Goal: Task Accomplishment & Management: Complete application form

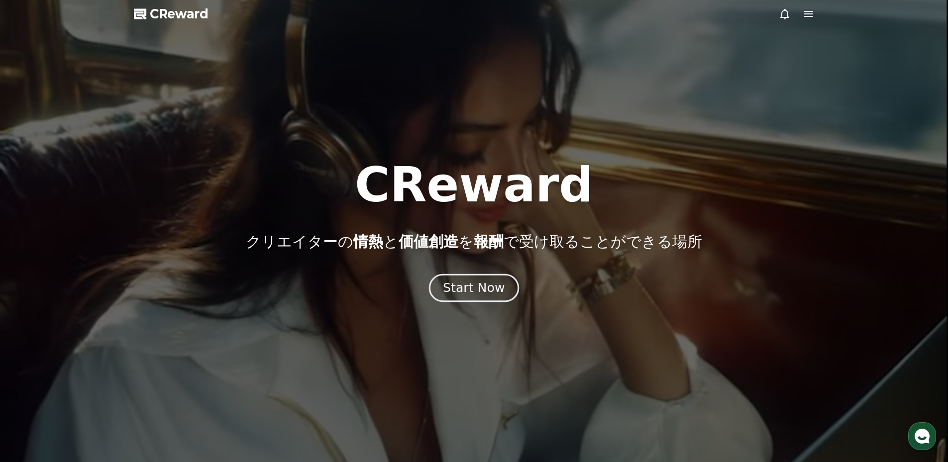
click at [484, 292] on div "Start Now" at bounding box center [474, 288] width 62 height 17
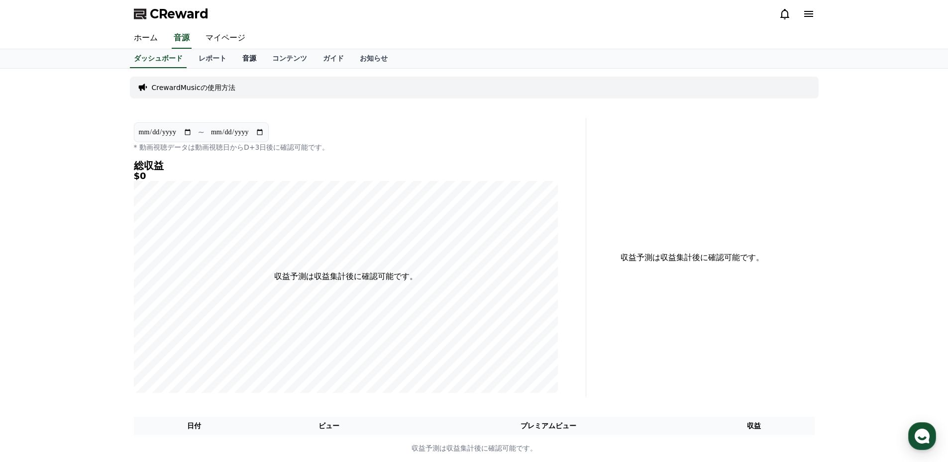
click at [234, 59] on link "音源" at bounding box center [249, 58] width 30 height 19
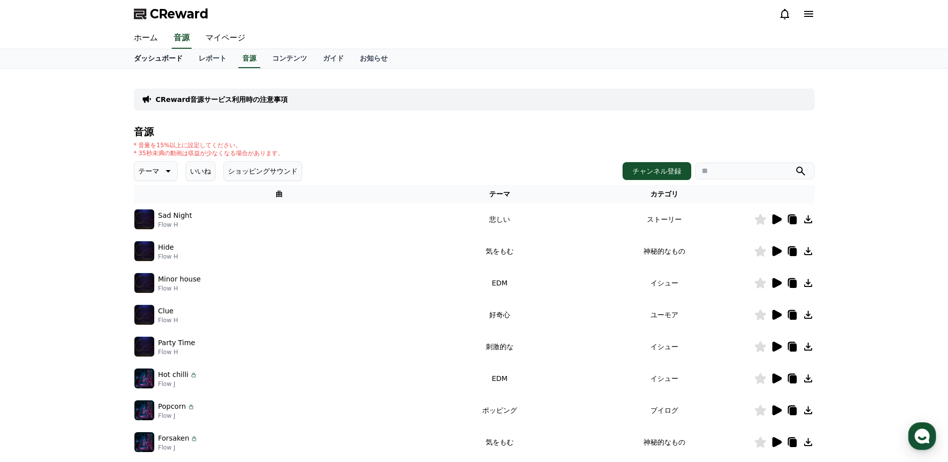
click at [141, 56] on link "ダッシュボード" at bounding box center [158, 58] width 65 height 19
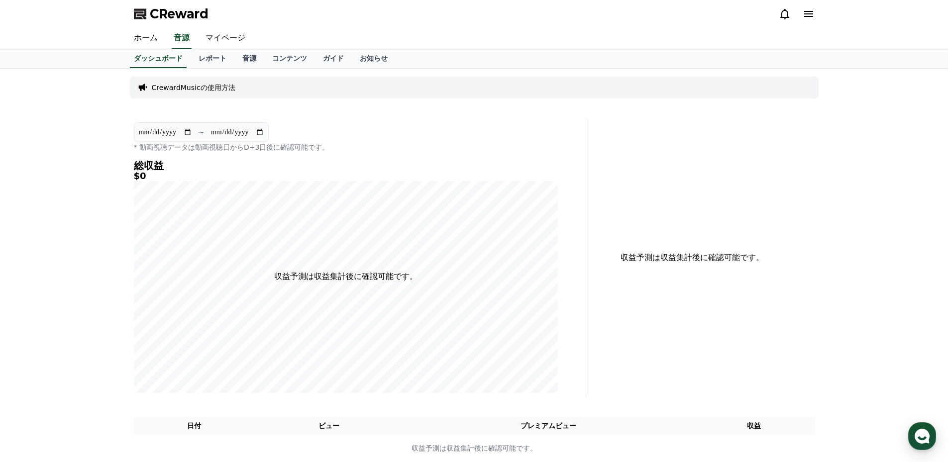
click at [209, 92] on p "CrewardMusicの使用方法" at bounding box center [194, 88] width 84 height 10
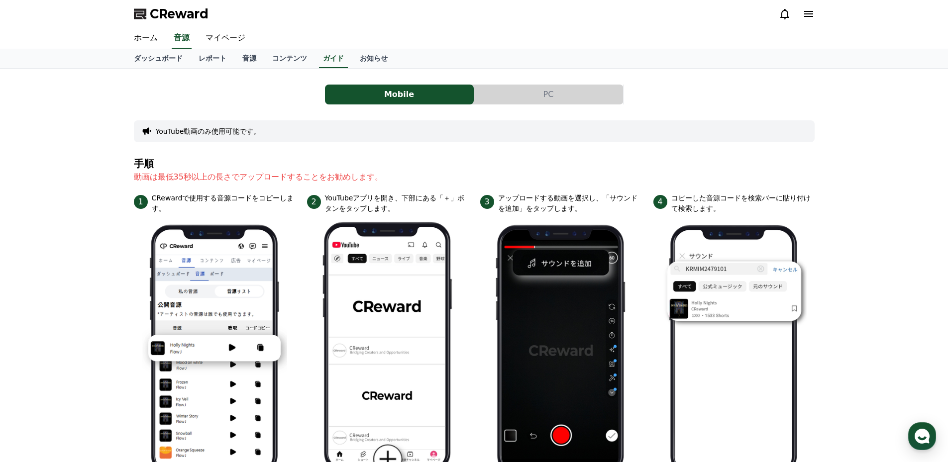
click at [550, 93] on button "PC" at bounding box center [548, 95] width 149 height 20
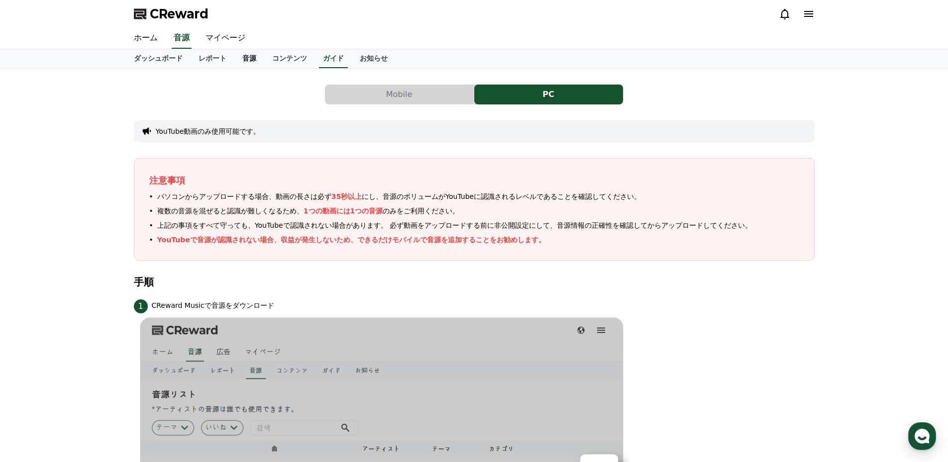
click at [234, 60] on link "音源" at bounding box center [249, 58] width 30 height 19
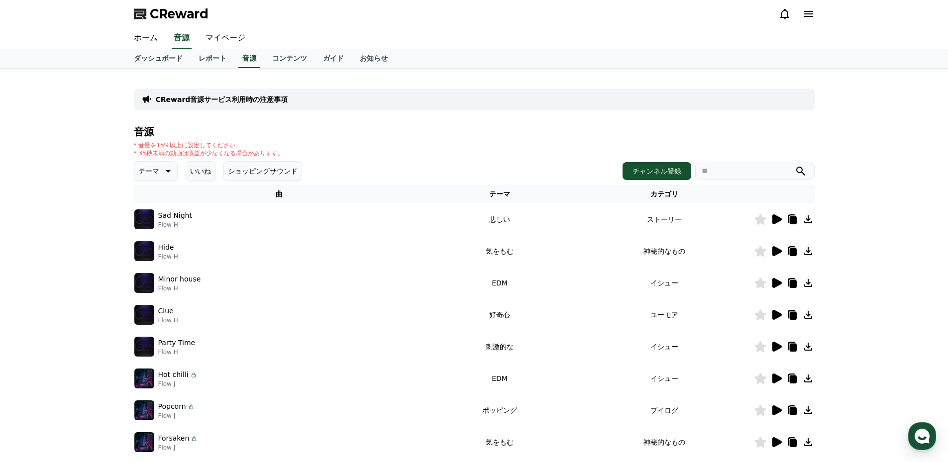
click at [776, 218] on icon at bounding box center [776, 219] width 9 height 10
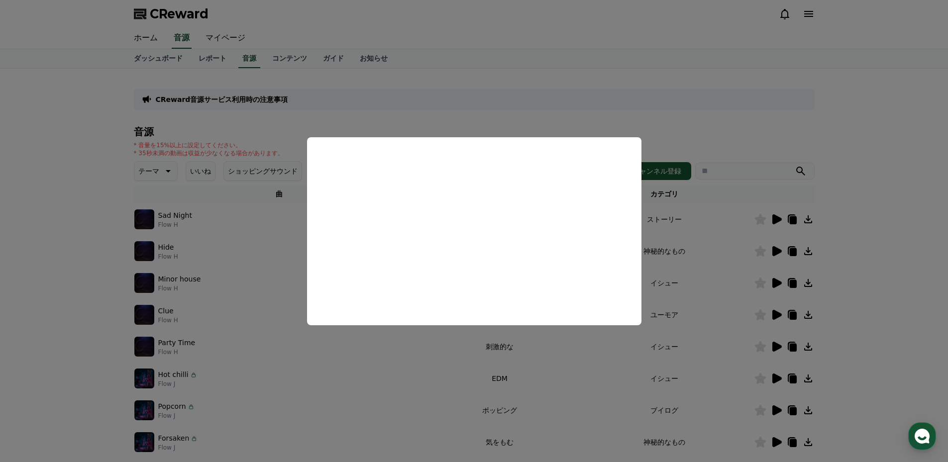
click at [902, 196] on button "close modal" at bounding box center [474, 231] width 948 height 462
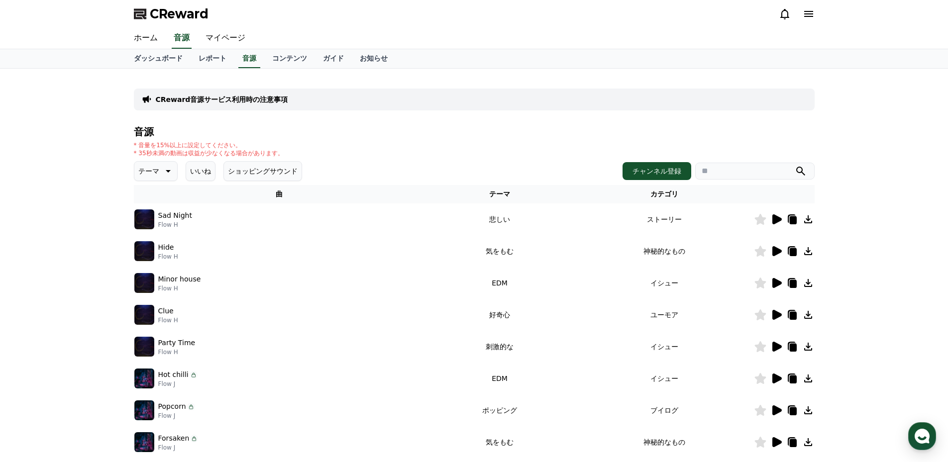
click at [775, 251] on icon at bounding box center [776, 251] width 9 height 10
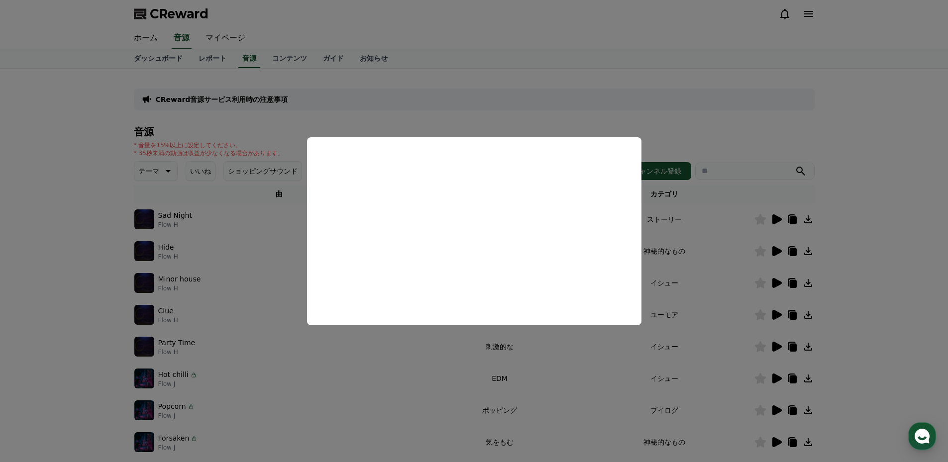
click at [869, 188] on button "close modal" at bounding box center [474, 231] width 948 height 462
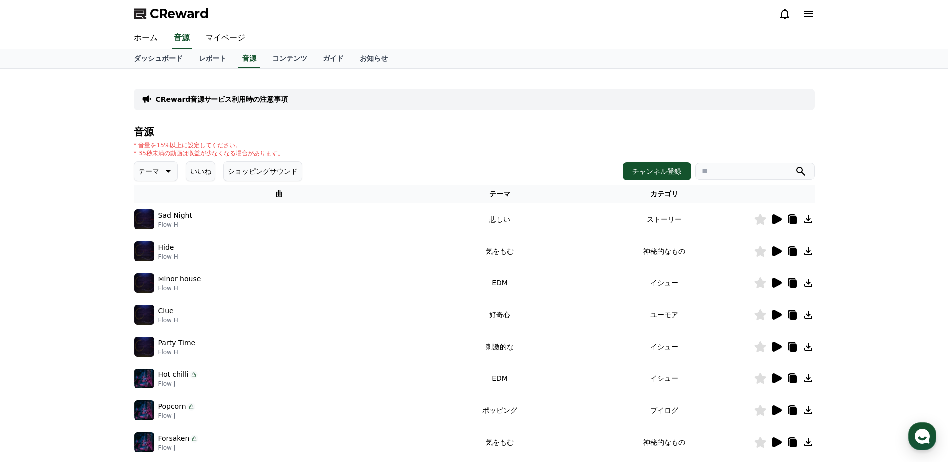
click at [776, 280] on icon at bounding box center [776, 283] width 9 height 10
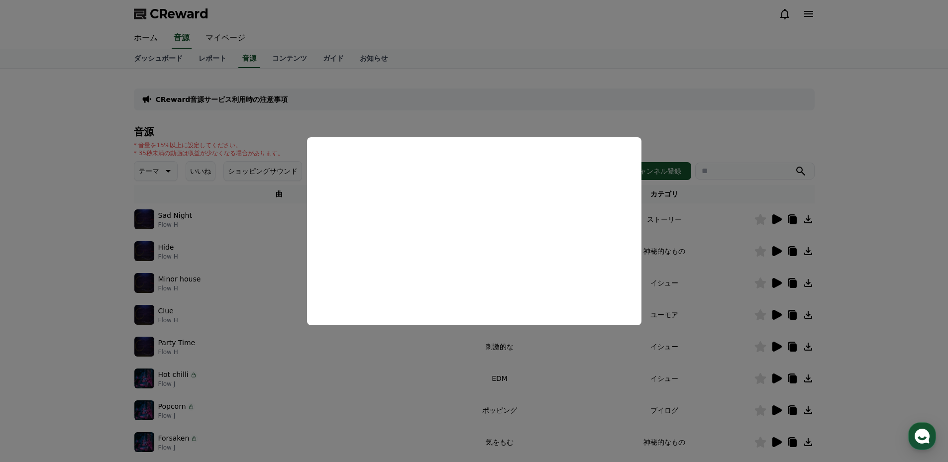
click at [865, 161] on button "close modal" at bounding box center [474, 231] width 948 height 462
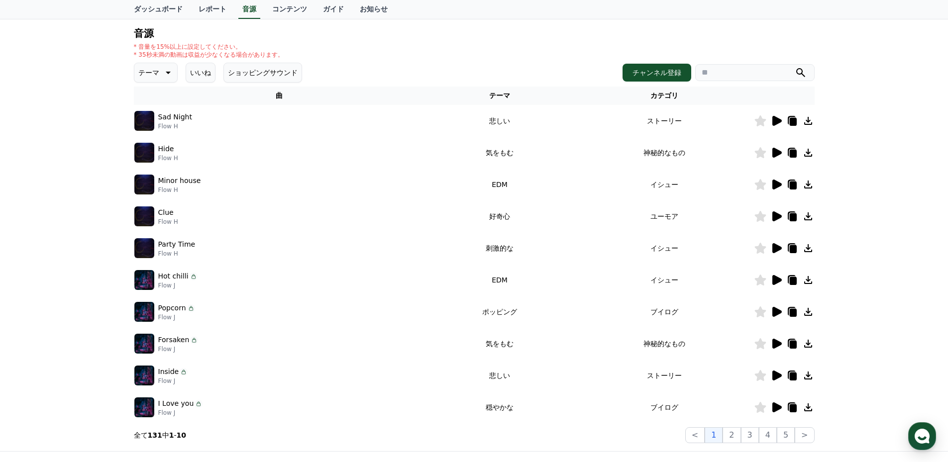
scroll to position [99, 0]
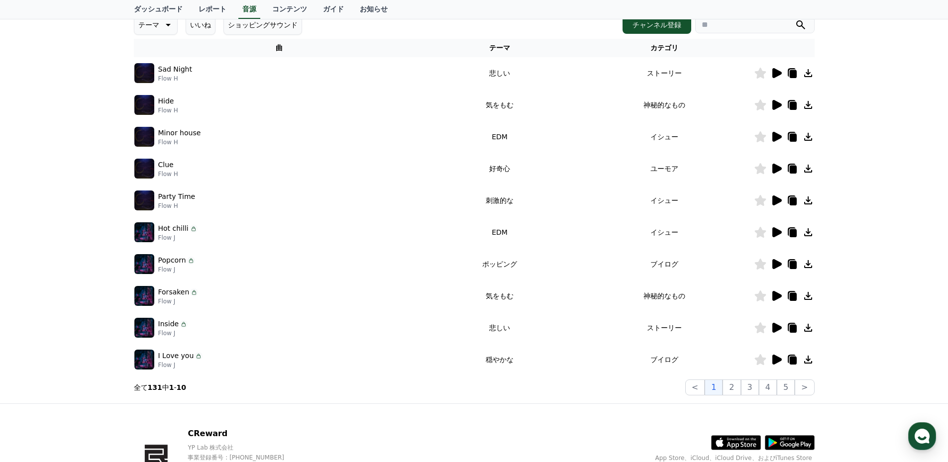
click at [775, 361] on icon at bounding box center [776, 360] width 9 height 10
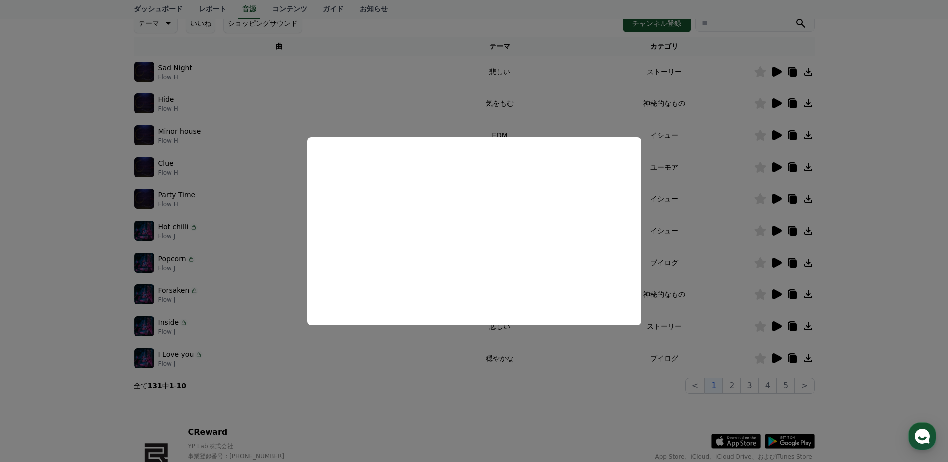
scroll to position [148, 0]
click at [845, 176] on button "close modal" at bounding box center [474, 231] width 948 height 462
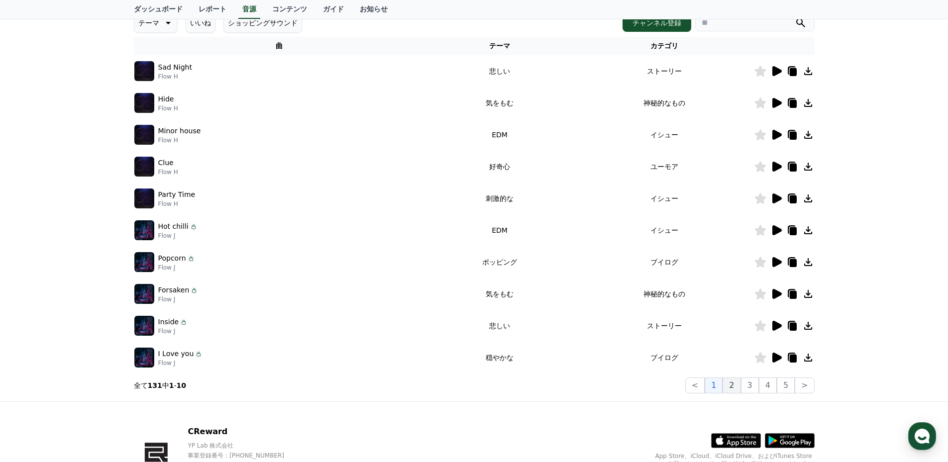
click at [741, 386] on button "2" at bounding box center [750, 386] width 18 height 16
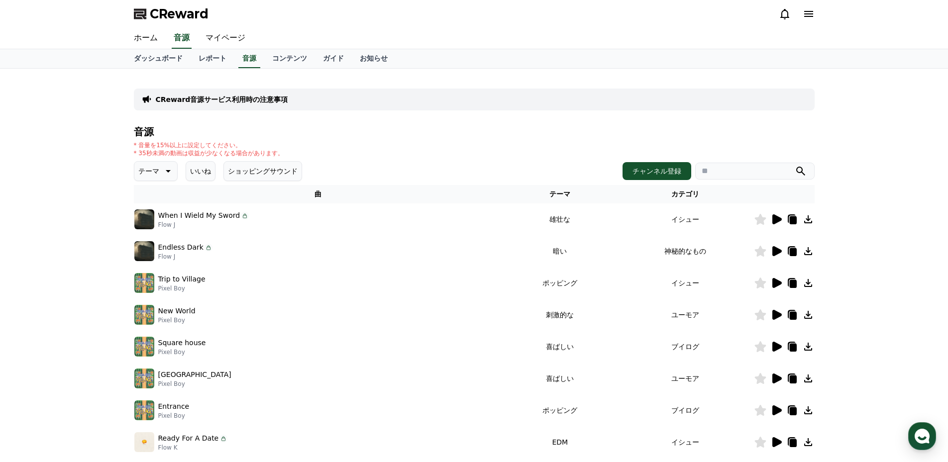
click at [777, 218] on icon at bounding box center [776, 219] width 9 height 10
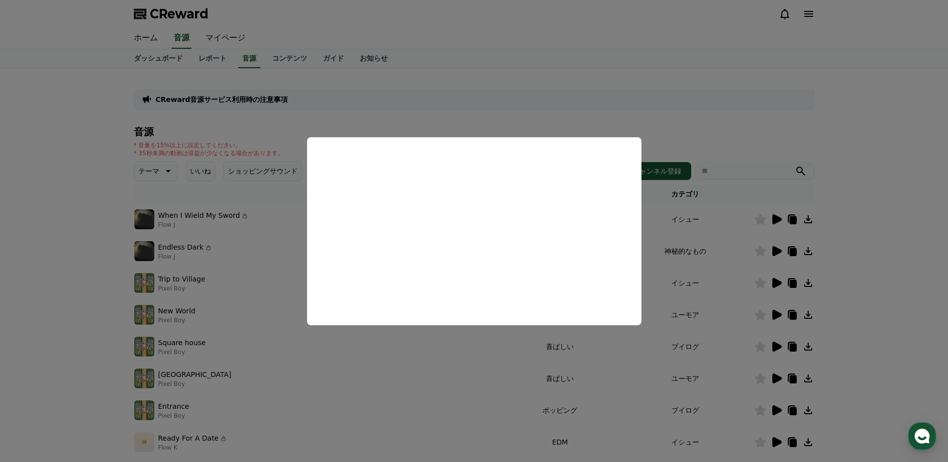
click at [930, 175] on button "close modal" at bounding box center [474, 231] width 948 height 462
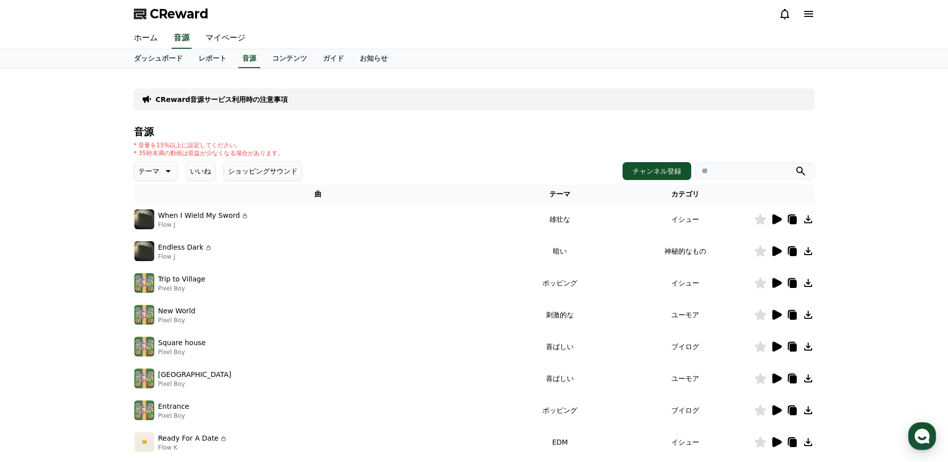
click at [776, 314] on icon at bounding box center [776, 315] width 9 height 10
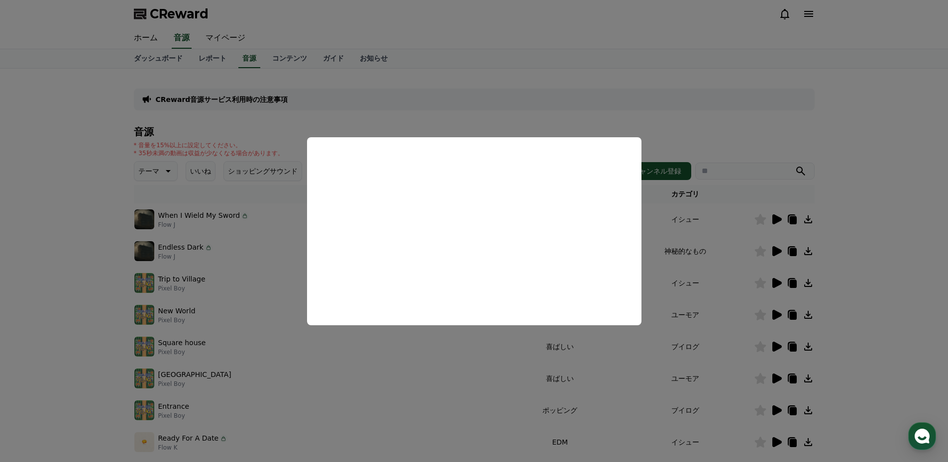
click at [856, 211] on button "close modal" at bounding box center [474, 231] width 948 height 462
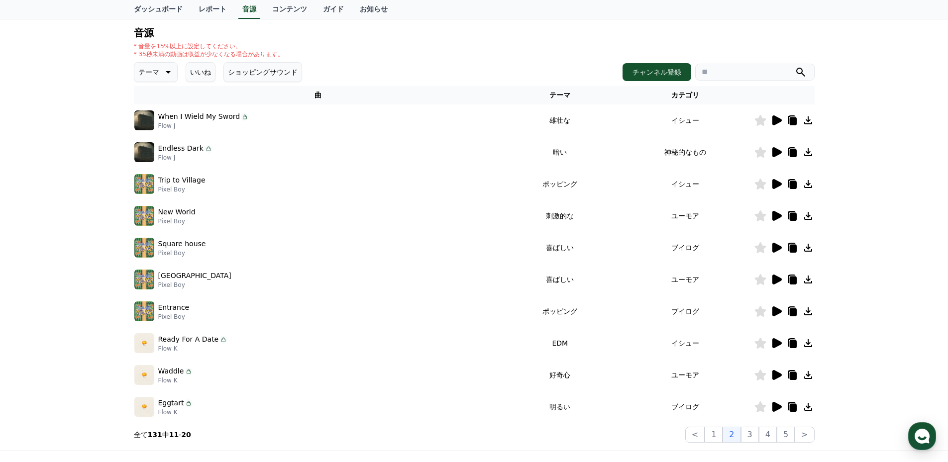
scroll to position [99, 0]
click at [777, 245] on icon at bounding box center [776, 247] width 9 height 10
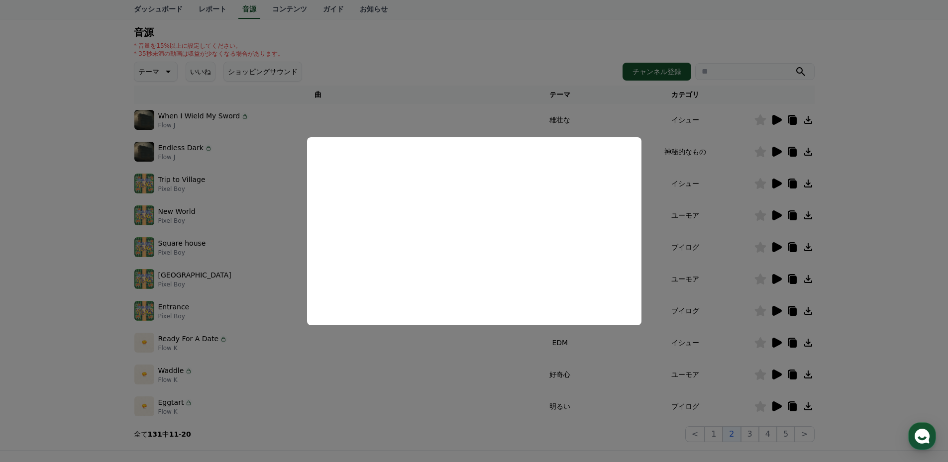
click at [872, 263] on button "close modal" at bounding box center [474, 231] width 948 height 462
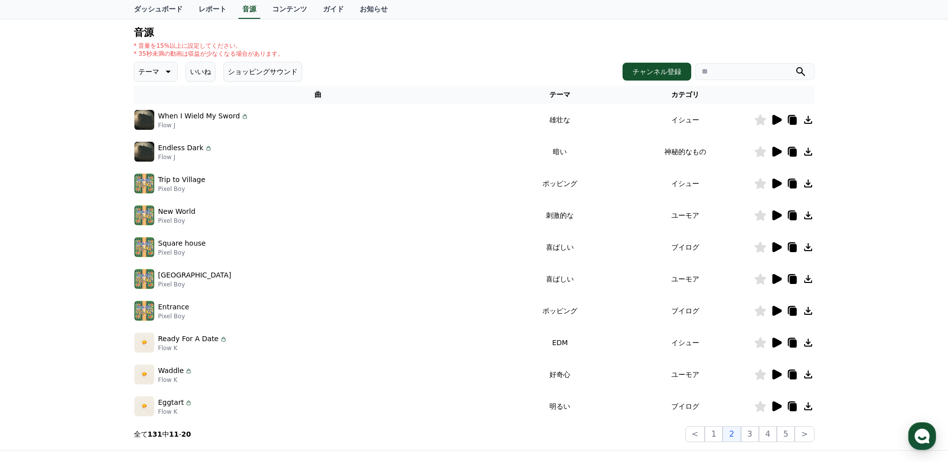
click at [777, 246] on icon at bounding box center [776, 247] width 9 height 10
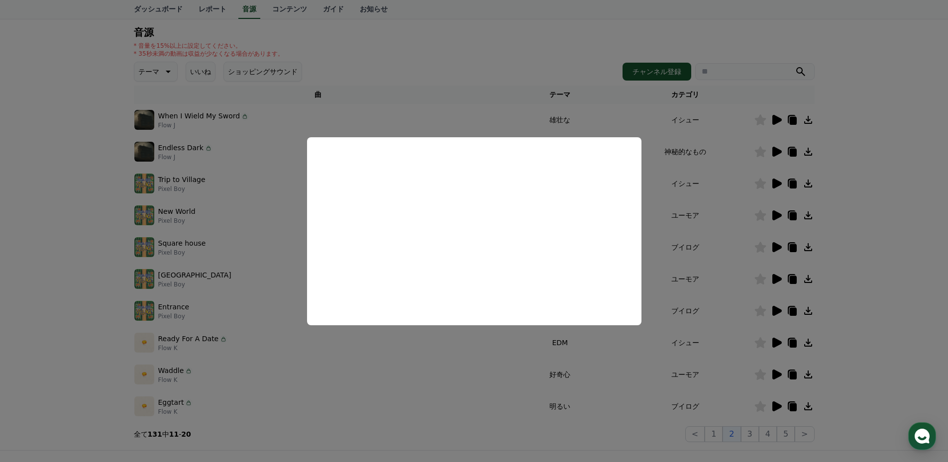
click at [848, 251] on button "close modal" at bounding box center [474, 231] width 948 height 462
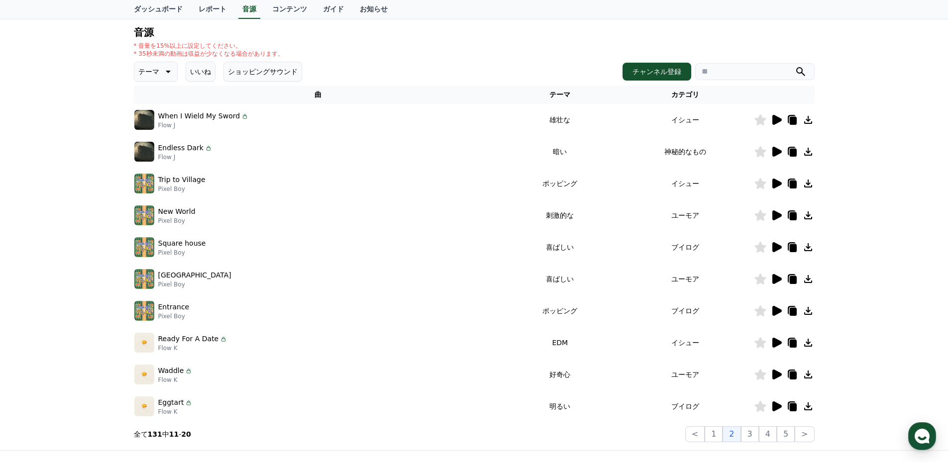
click at [775, 278] on icon at bounding box center [776, 279] width 9 height 10
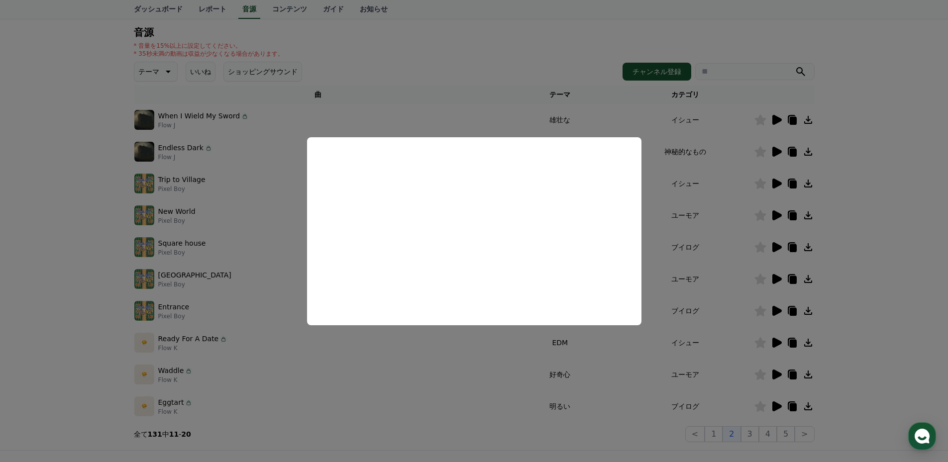
click at [863, 261] on button "close modal" at bounding box center [474, 231] width 948 height 462
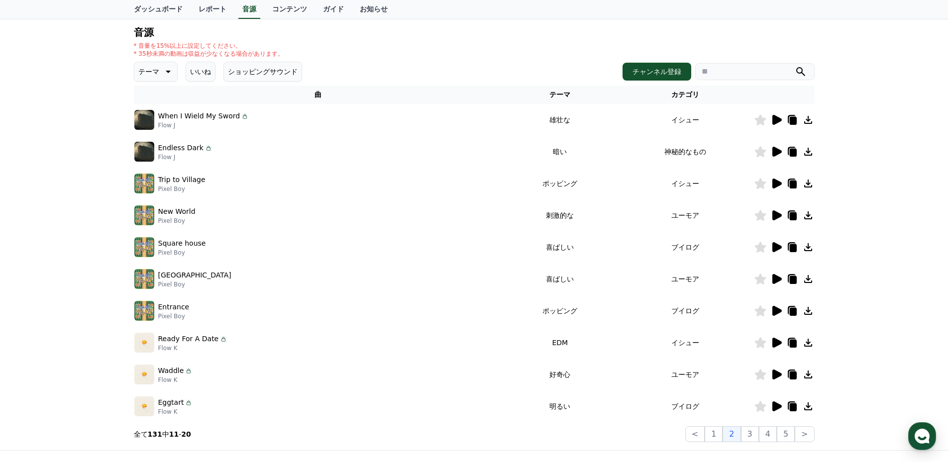
click at [778, 306] on icon at bounding box center [776, 311] width 12 height 12
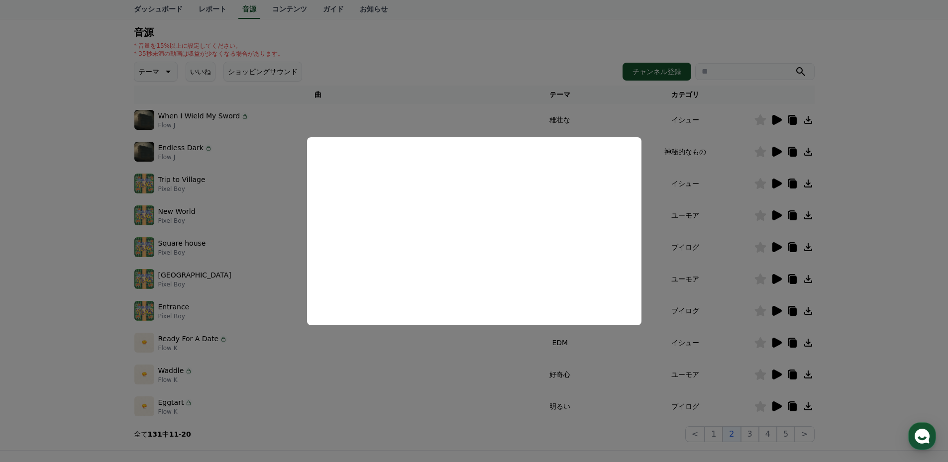
click at [890, 206] on button "close modal" at bounding box center [474, 231] width 948 height 462
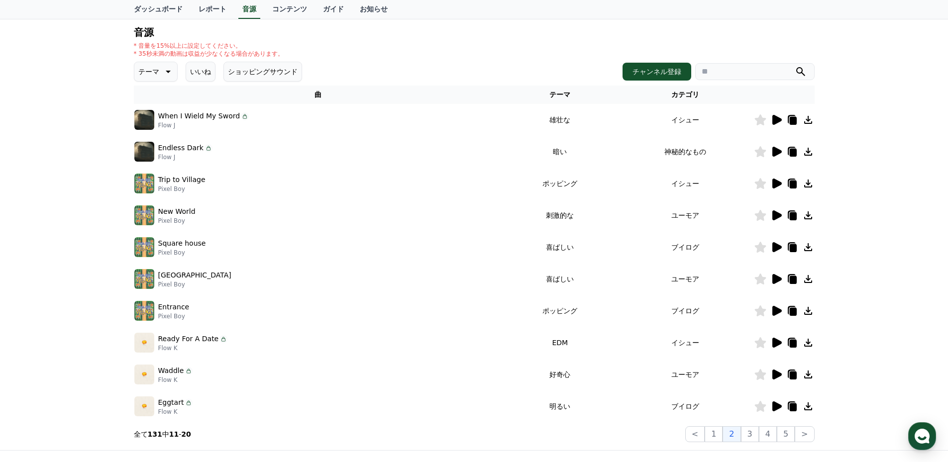
click at [776, 404] on icon at bounding box center [776, 406] width 9 height 10
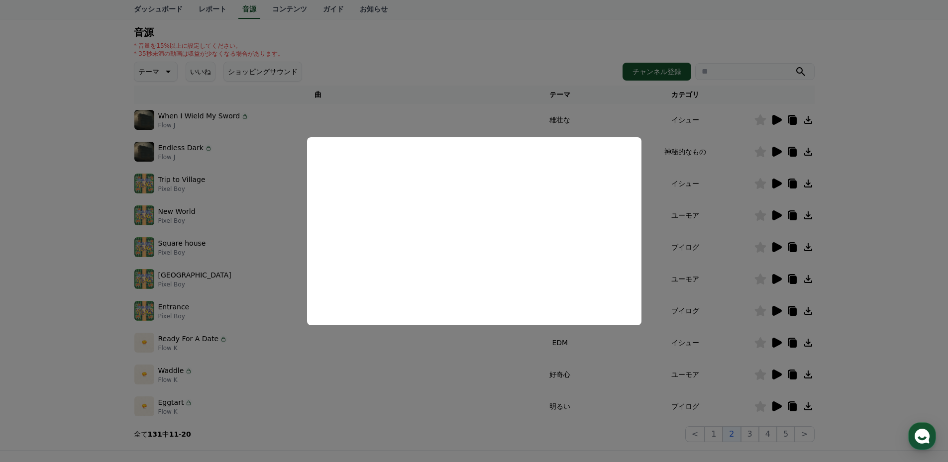
click at [845, 228] on button "close modal" at bounding box center [474, 231] width 948 height 462
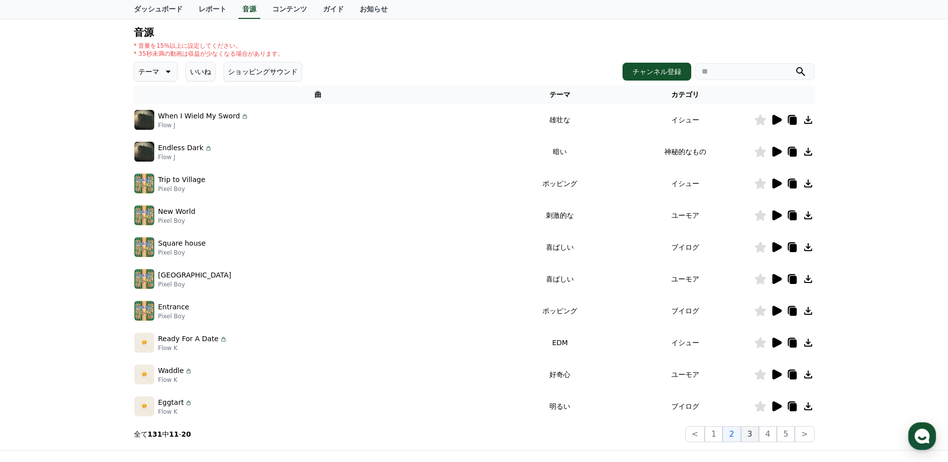
click at [776, 437] on button "3" at bounding box center [785, 434] width 18 height 16
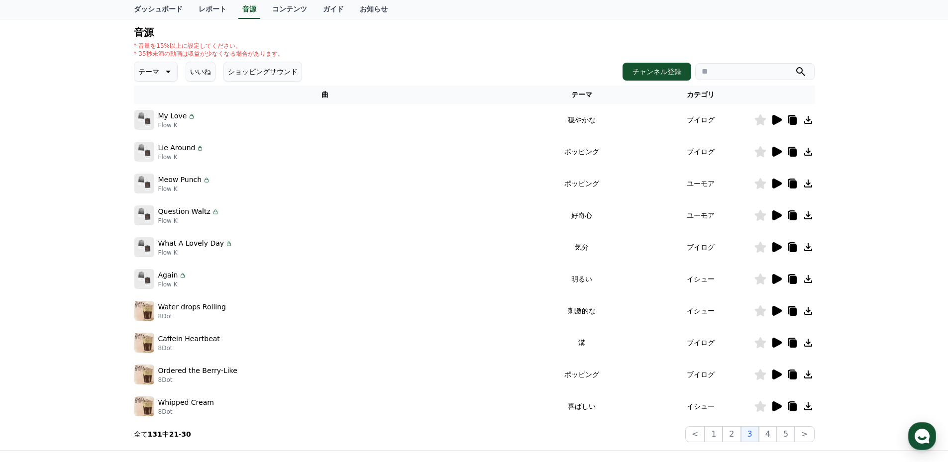
click at [777, 120] on icon at bounding box center [776, 120] width 9 height 10
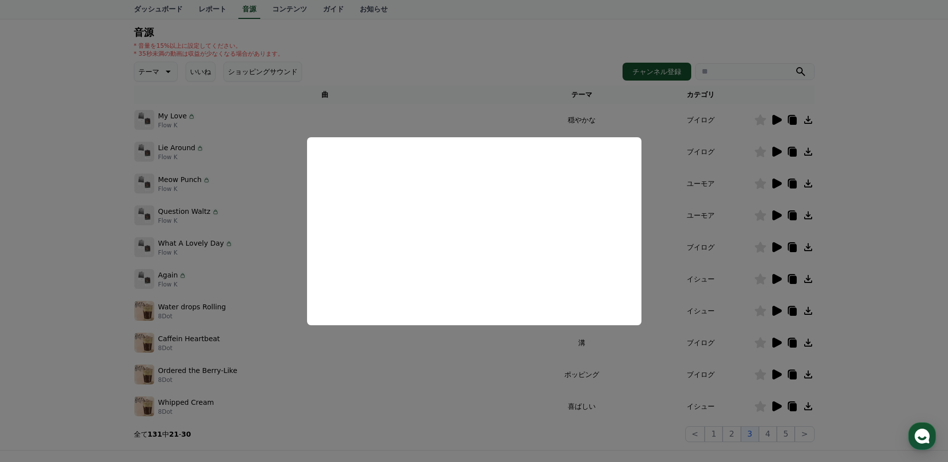
click at [875, 194] on button "close modal" at bounding box center [474, 231] width 948 height 462
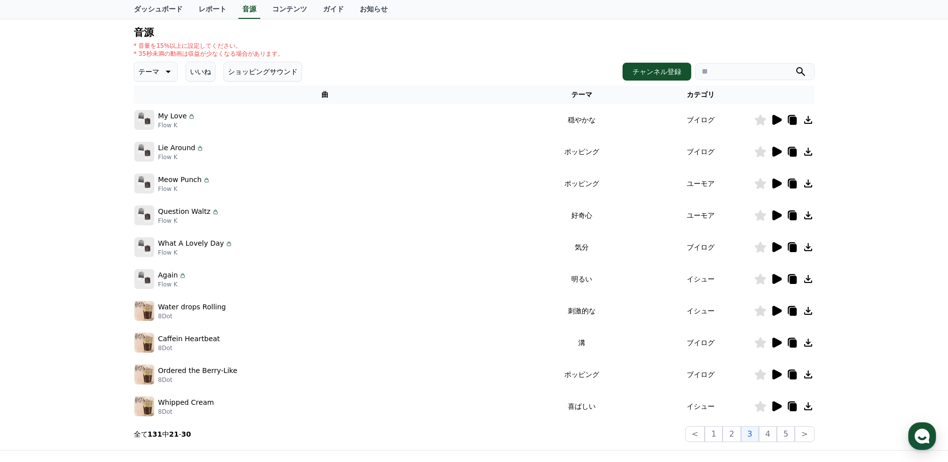
click at [775, 278] on icon at bounding box center [776, 279] width 9 height 10
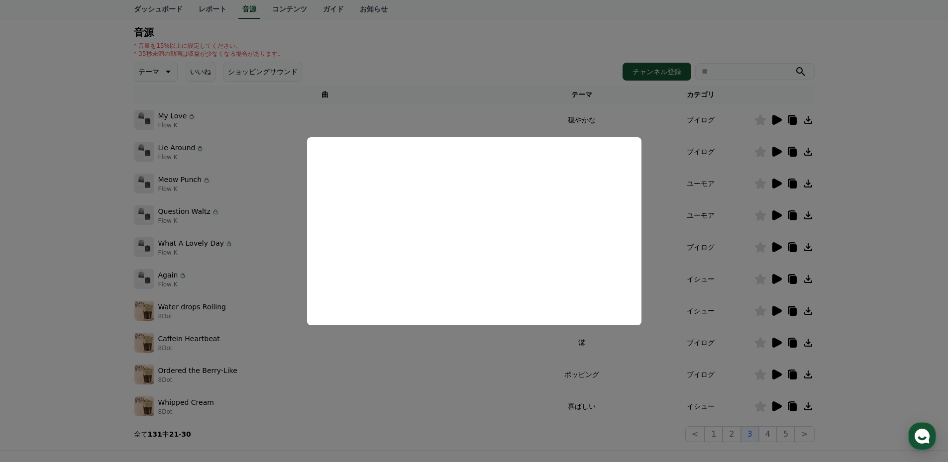
click at [891, 268] on button "close modal" at bounding box center [474, 231] width 948 height 462
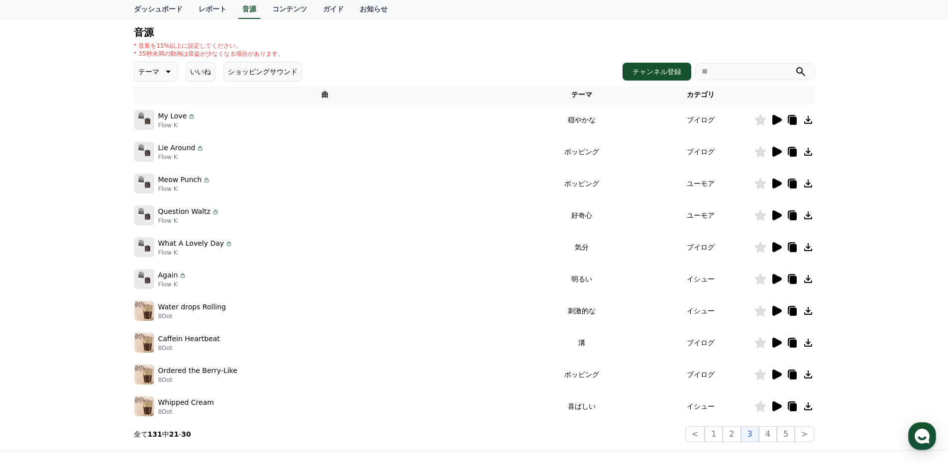
click at [775, 281] on icon at bounding box center [776, 279] width 9 height 10
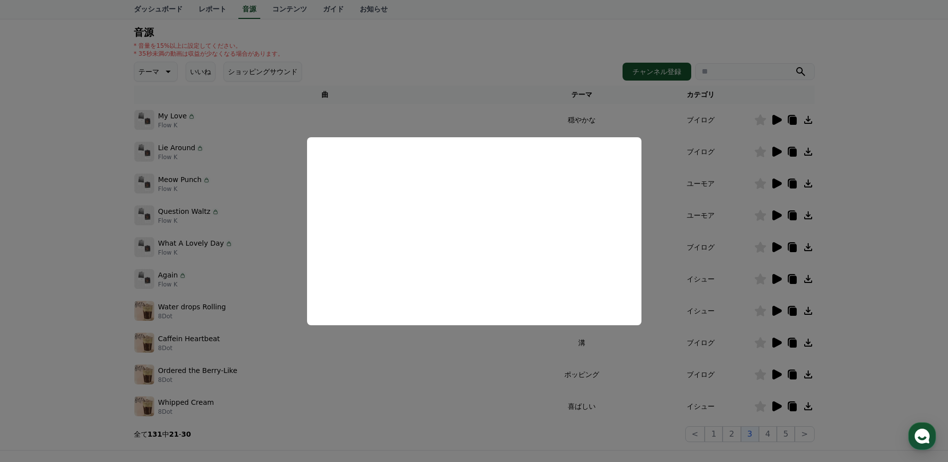
click at [861, 338] on button "close modal" at bounding box center [474, 231] width 948 height 462
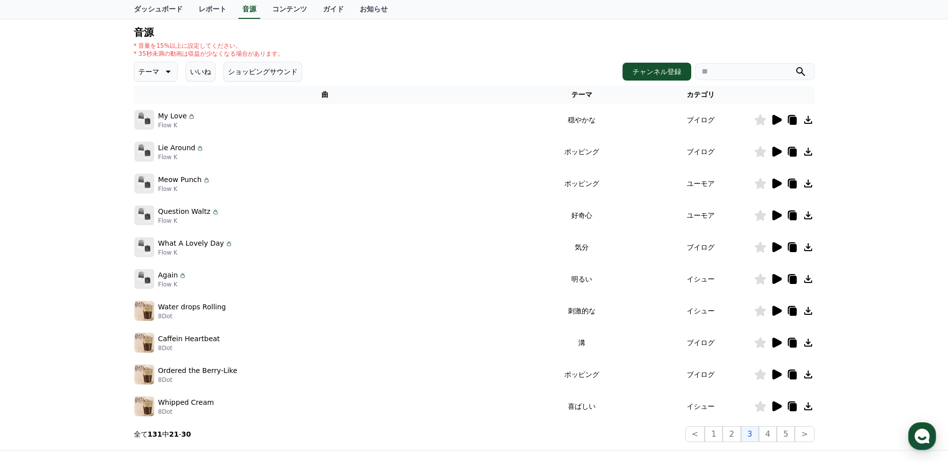
click at [776, 407] on icon at bounding box center [776, 406] width 9 height 10
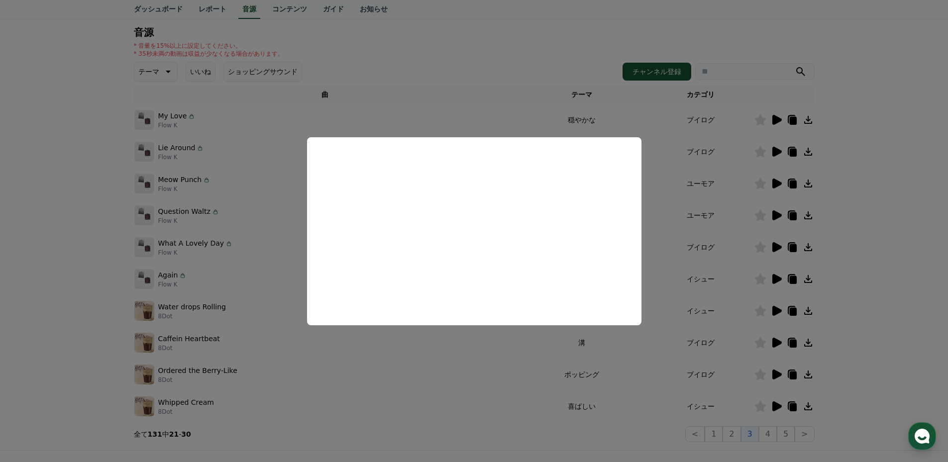
click at [848, 293] on button "close modal" at bounding box center [474, 231] width 948 height 462
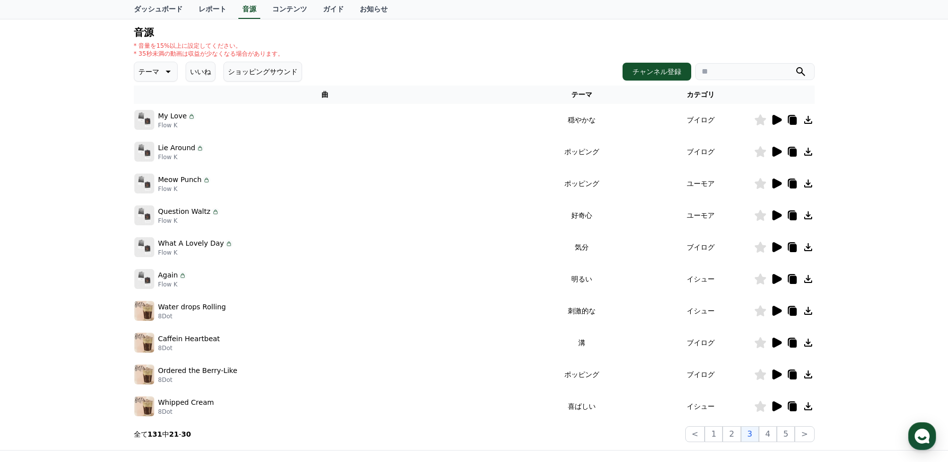
click at [161, 73] on icon at bounding box center [167, 72] width 12 height 12
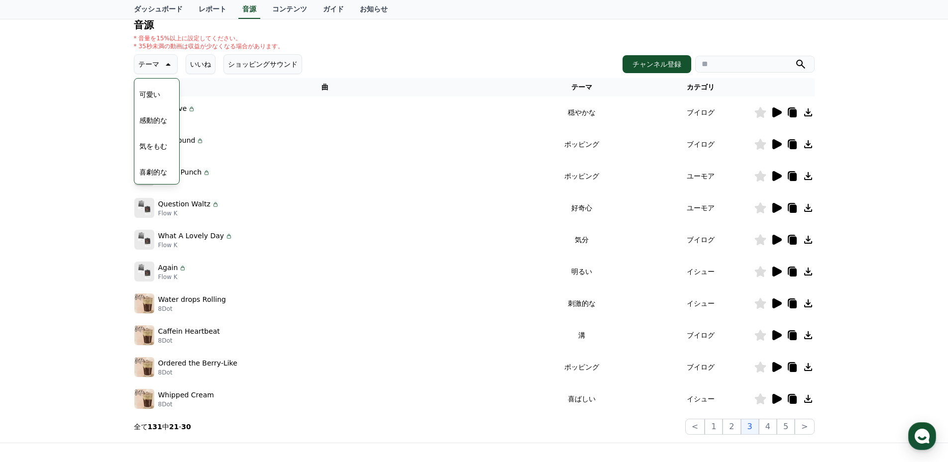
click at [153, 122] on button "感動的な" at bounding box center [153, 120] width 36 height 22
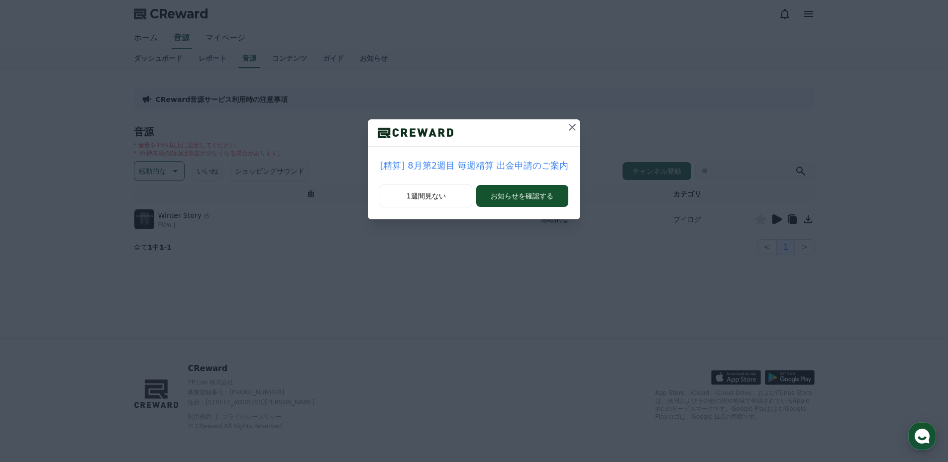
click at [570, 127] on icon at bounding box center [572, 127] width 12 height 12
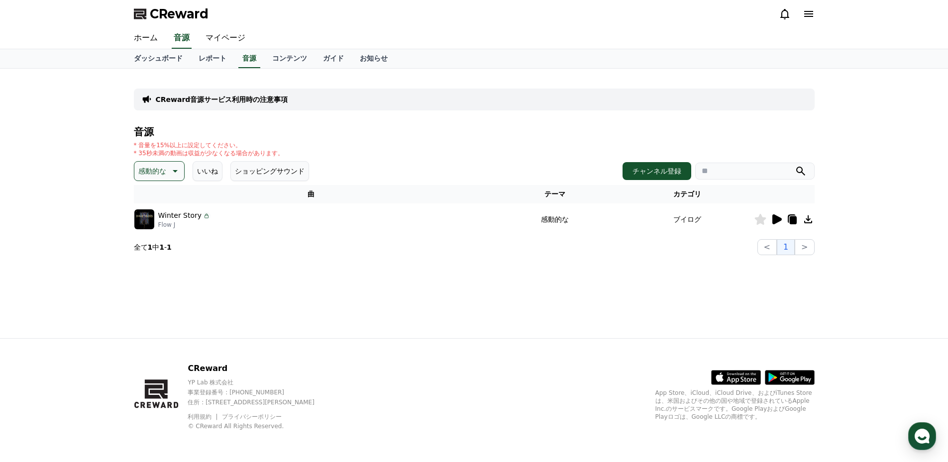
click at [775, 219] on icon at bounding box center [776, 219] width 9 height 10
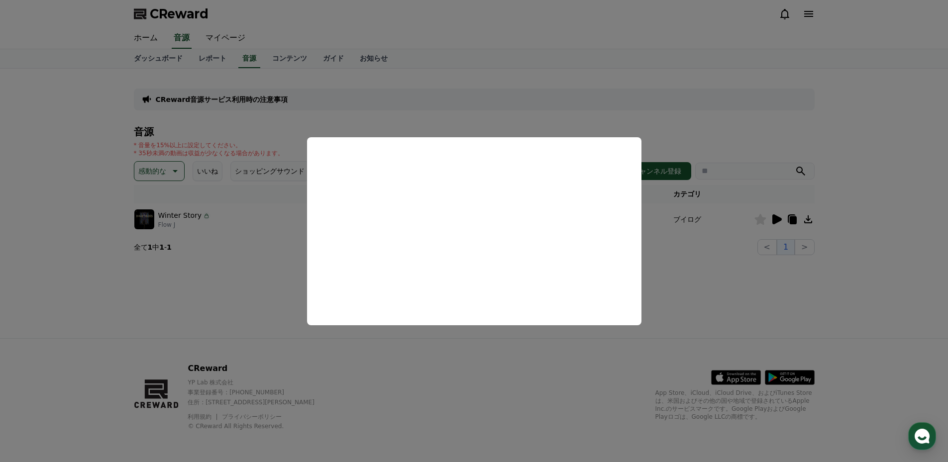
click at [860, 158] on button "close modal" at bounding box center [474, 231] width 948 height 462
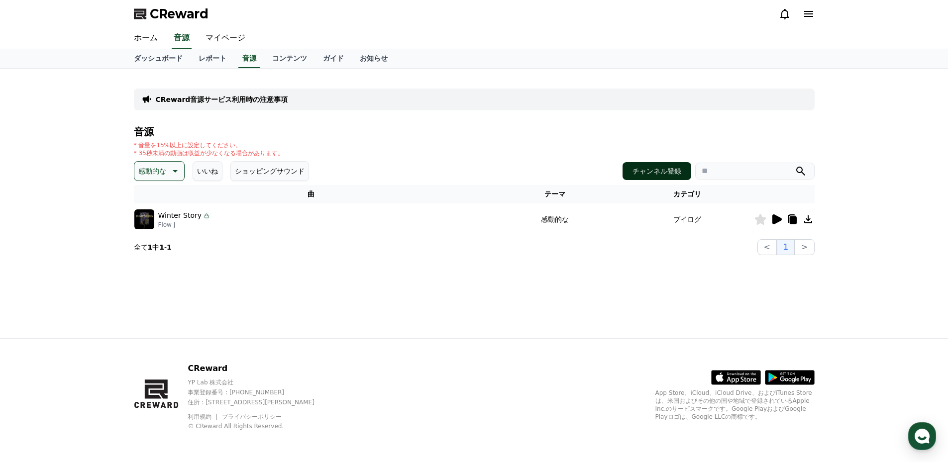
click at [670, 166] on button "チャンネル登録" at bounding box center [656, 171] width 69 height 18
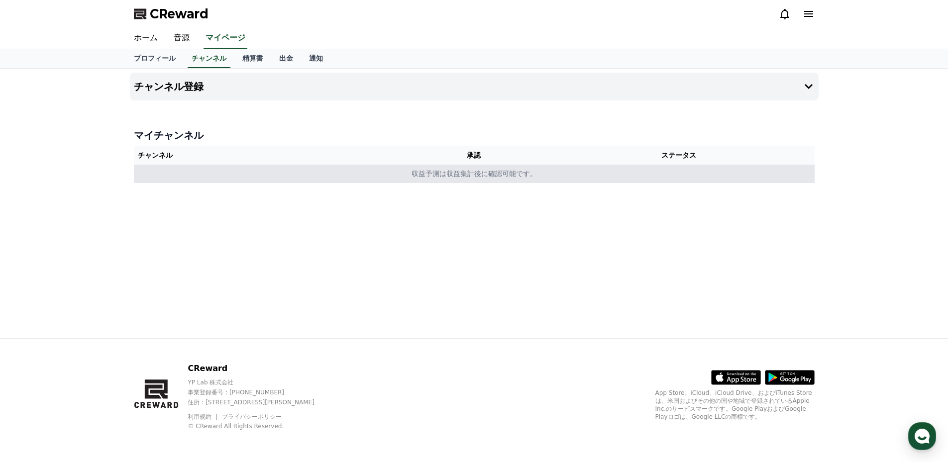
click at [435, 174] on td "収益予測は収益集計後に確認可能です。" at bounding box center [474, 174] width 680 height 18
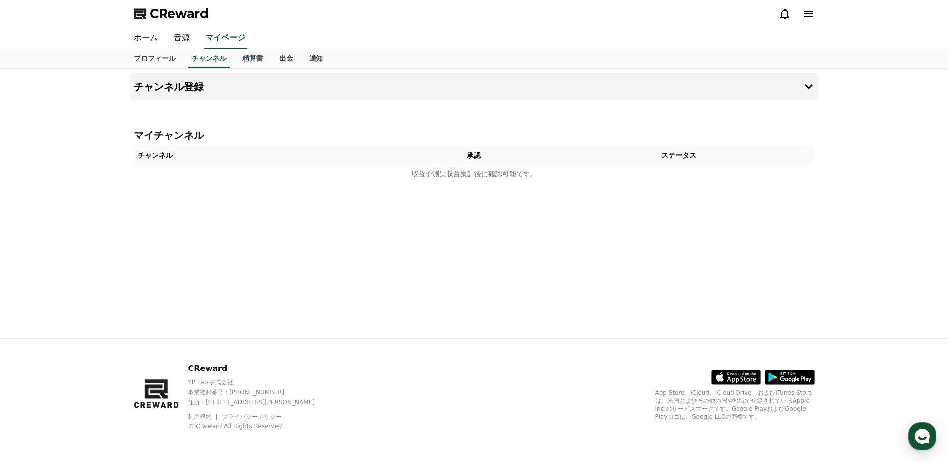
click at [153, 152] on th "チャンネル" at bounding box center [269, 155] width 271 height 18
click at [185, 82] on h4 "チャンネル登録" at bounding box center [169, 86] width 70 height 11
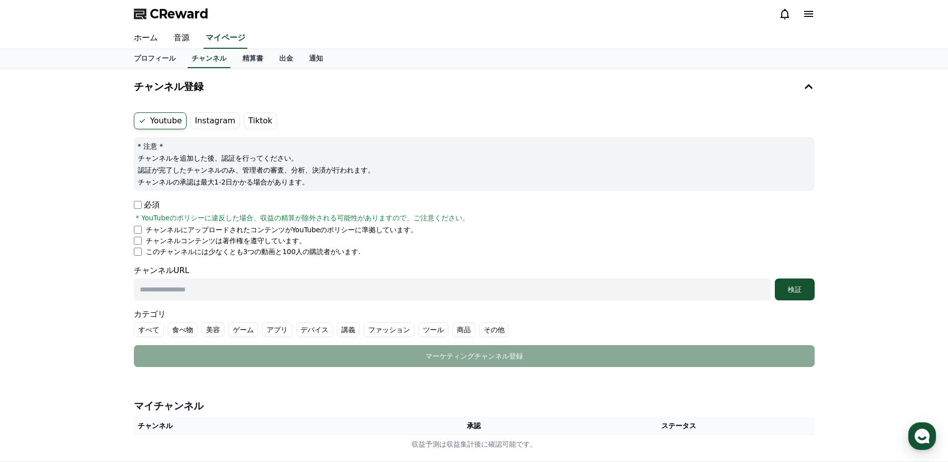
click at [168, 294] on input "text" at bounding box center [452, 290] width 637 height 22
click at [181, 289] on input "text" at bounding box center [452, 290] width 637 height 22
paste input "**********"
type input "**********"
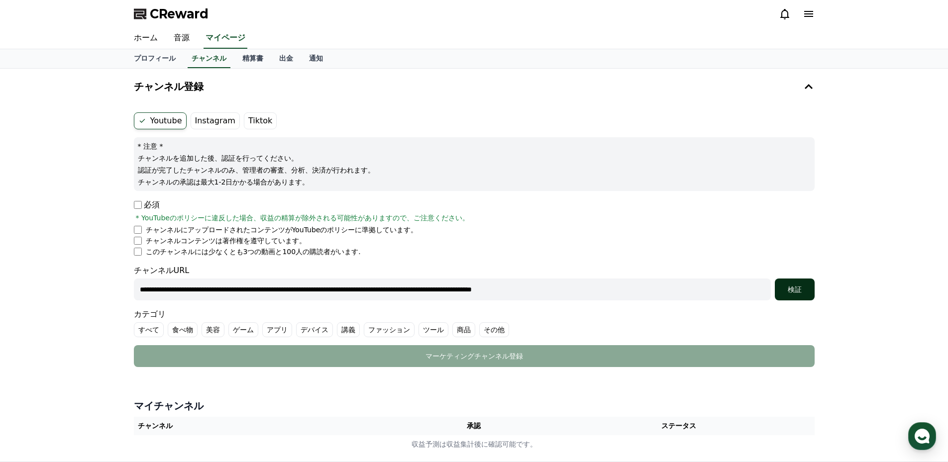
click at [801, 288] on div "検証" at bounding box center [794, 290] width 32 height 10
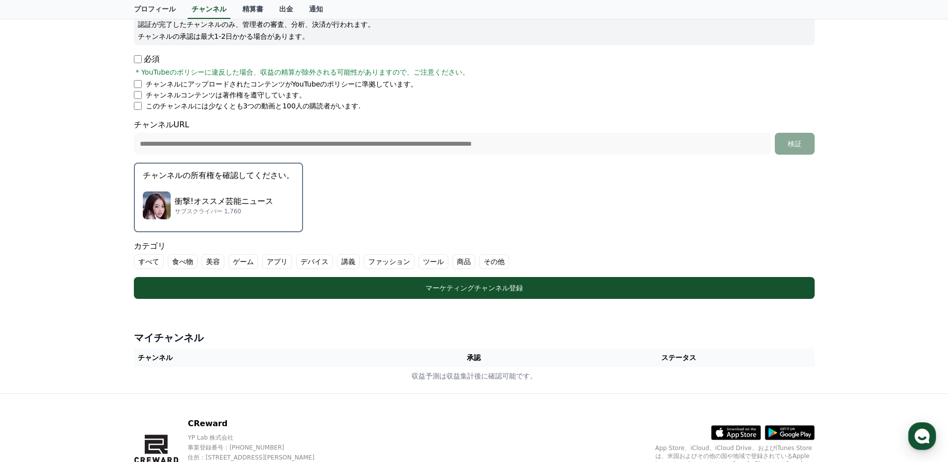
scroll to position [201, 0]
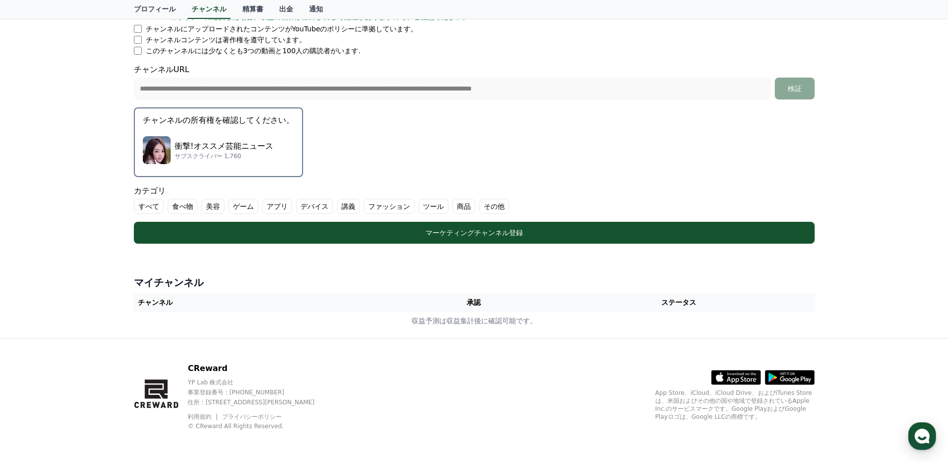
click at [181, 147] on p "衝撃!オススメ芸能ニュース" at bounding box center [224, 146] width 98 height 12
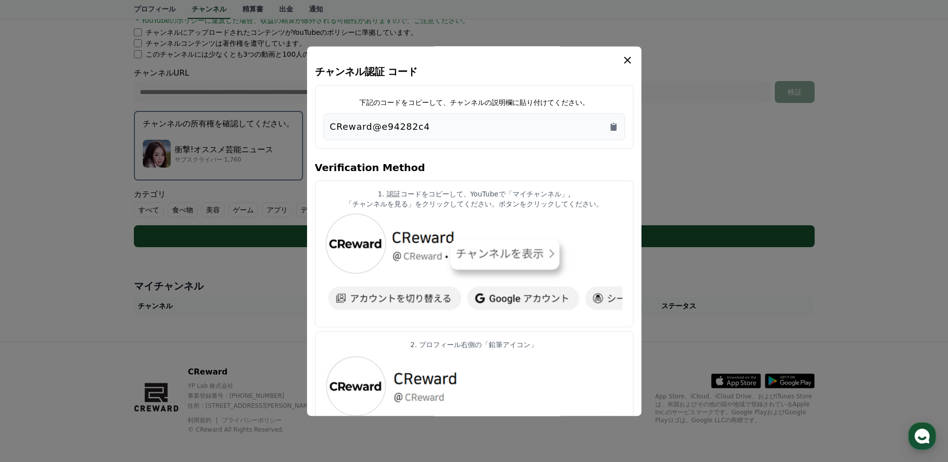
scroll to position [197, 0]
click at [615, 127] on icon "Copy to clipboard" at bounding box center [613, 126] width 6 height 7
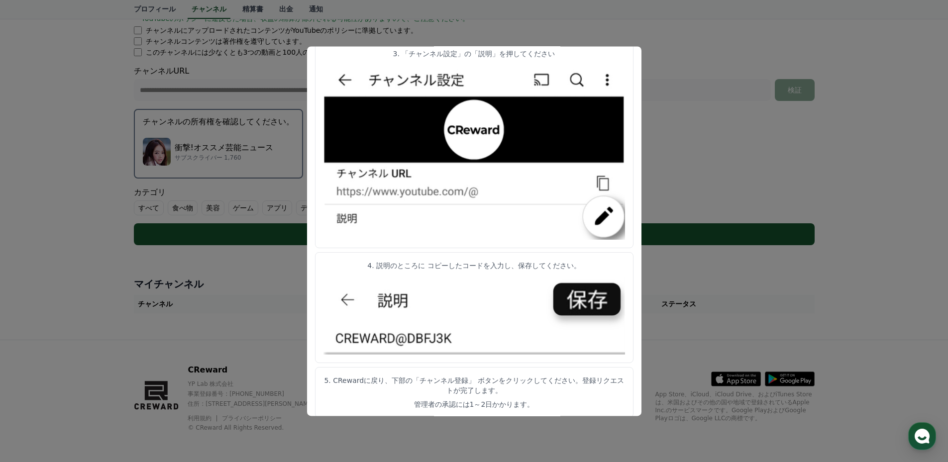
scroll to position [201, 0]
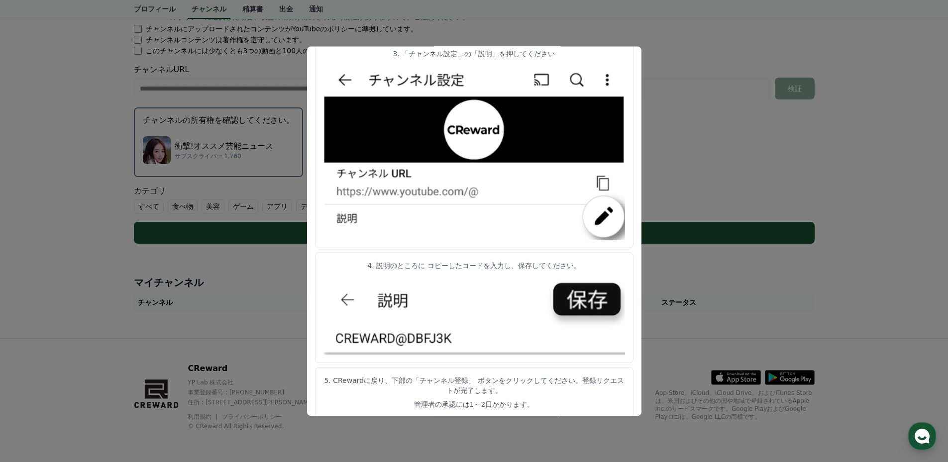
click at [860, 168] on button "close modal" at bounding box center [474, 231] width 948 height 462
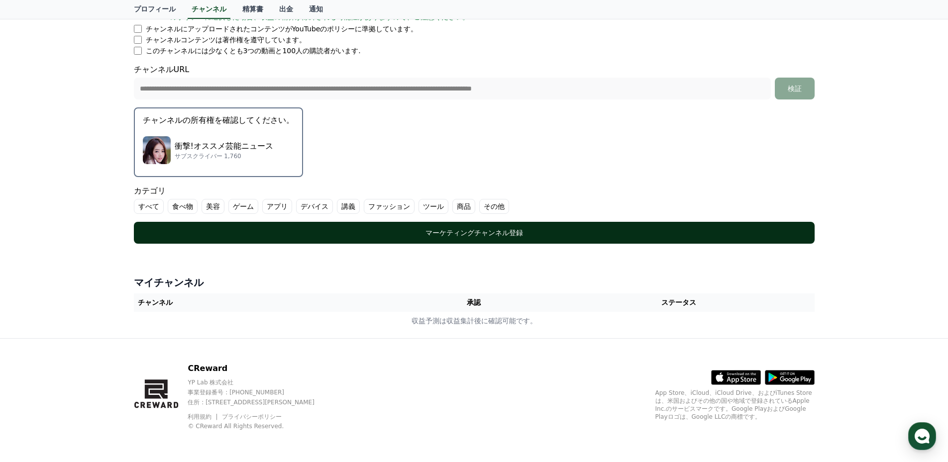
click at [412, 233] on div "マーケティングチャンネル登録" at bounding box center [474, 233] width 641 height 10
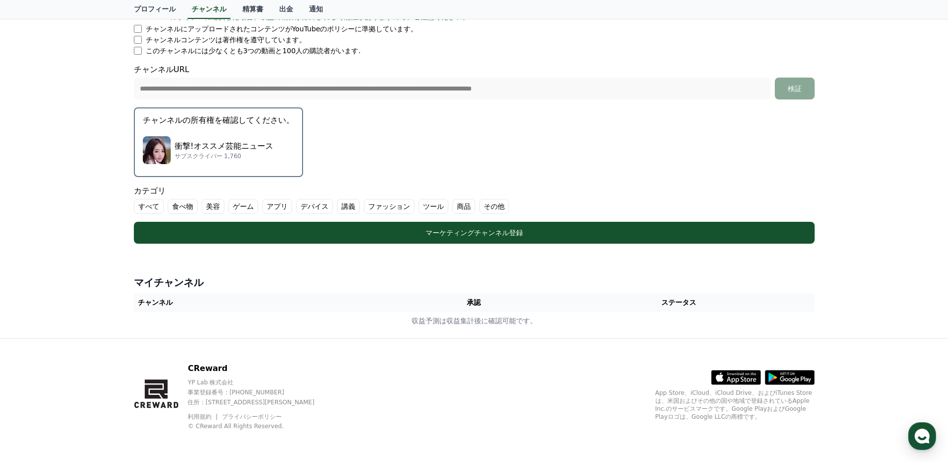
click at [479, 208] on label "その他" at bounding box center [494, 206] width 30 height 15
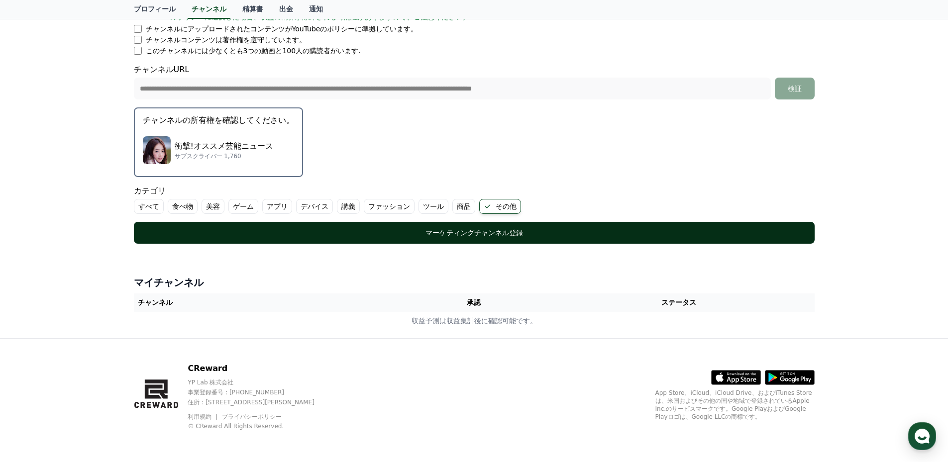
click at [462, 236] on div "マーケティングチャンネル登録" at bounding box center [474, 233] width 641 height 10
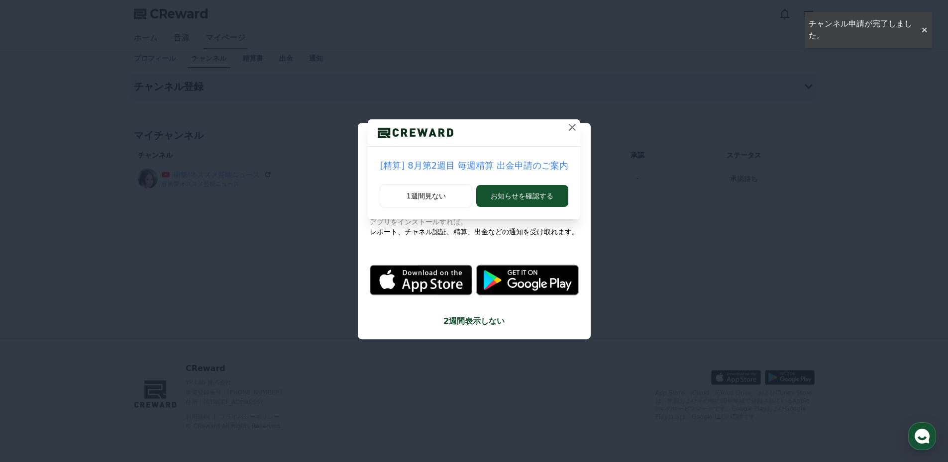
click at [569, 129] on icon at bounding box center [572, 127] width 7 height 7
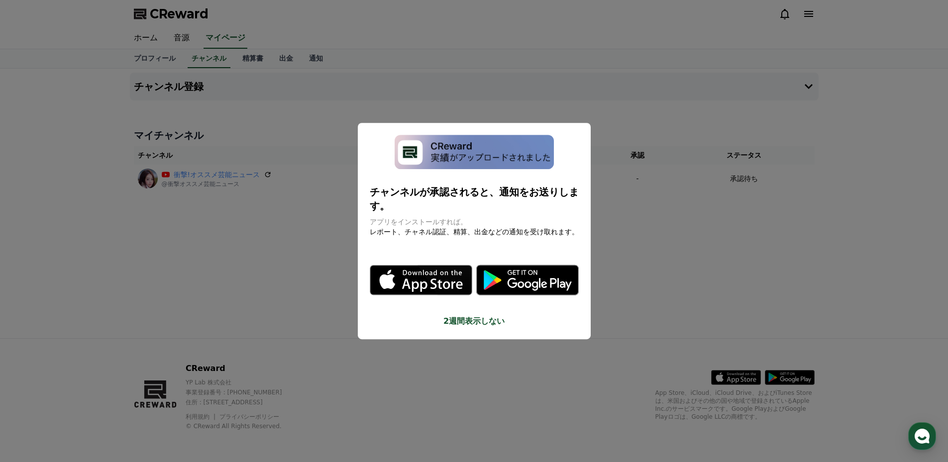
click at [289, 237] on button "close modal" at bounding box center [474, 231] width 948 height 462
